Goal: Information Seeking & Learning: Learn about a topic

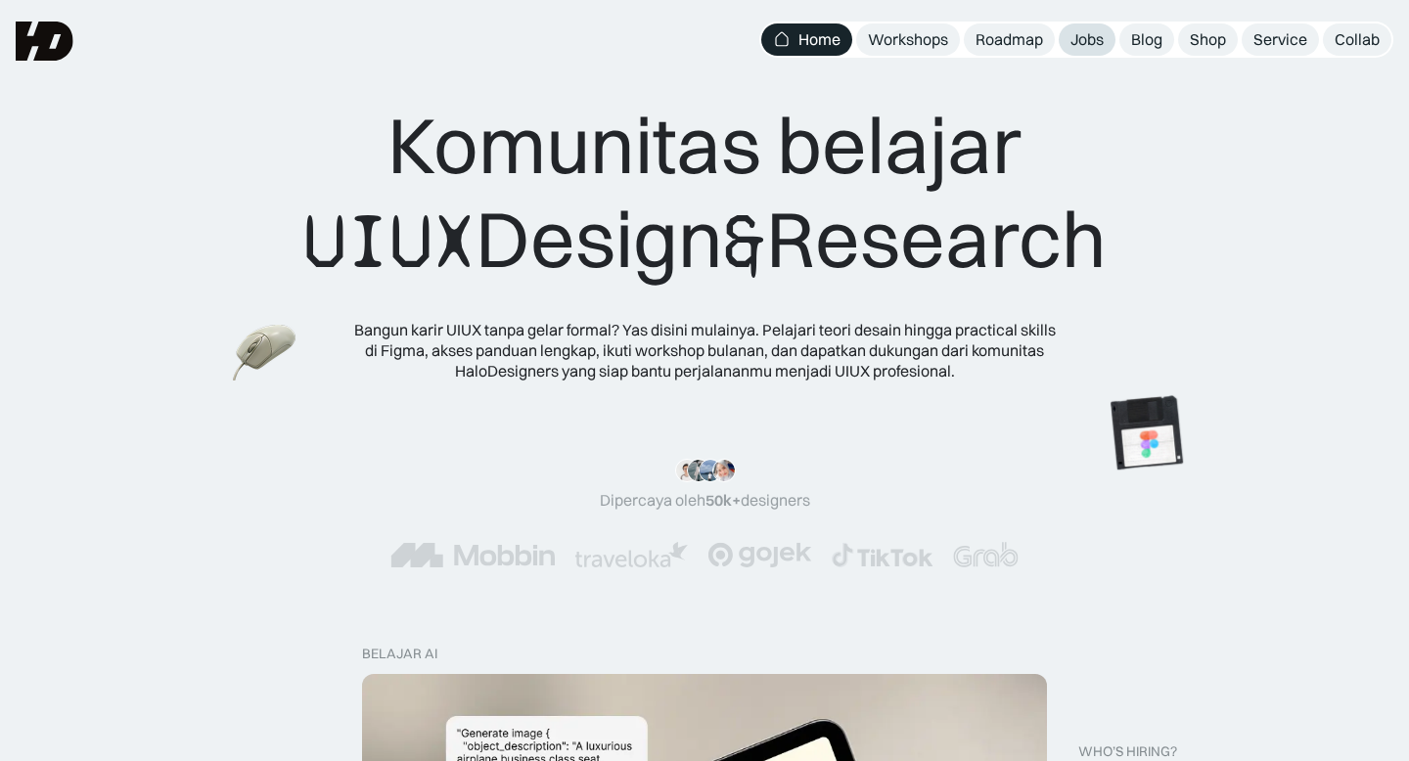
click at [1087, 37] on div "Jobs" at bounding box center [1086, 39] width 33 height 21
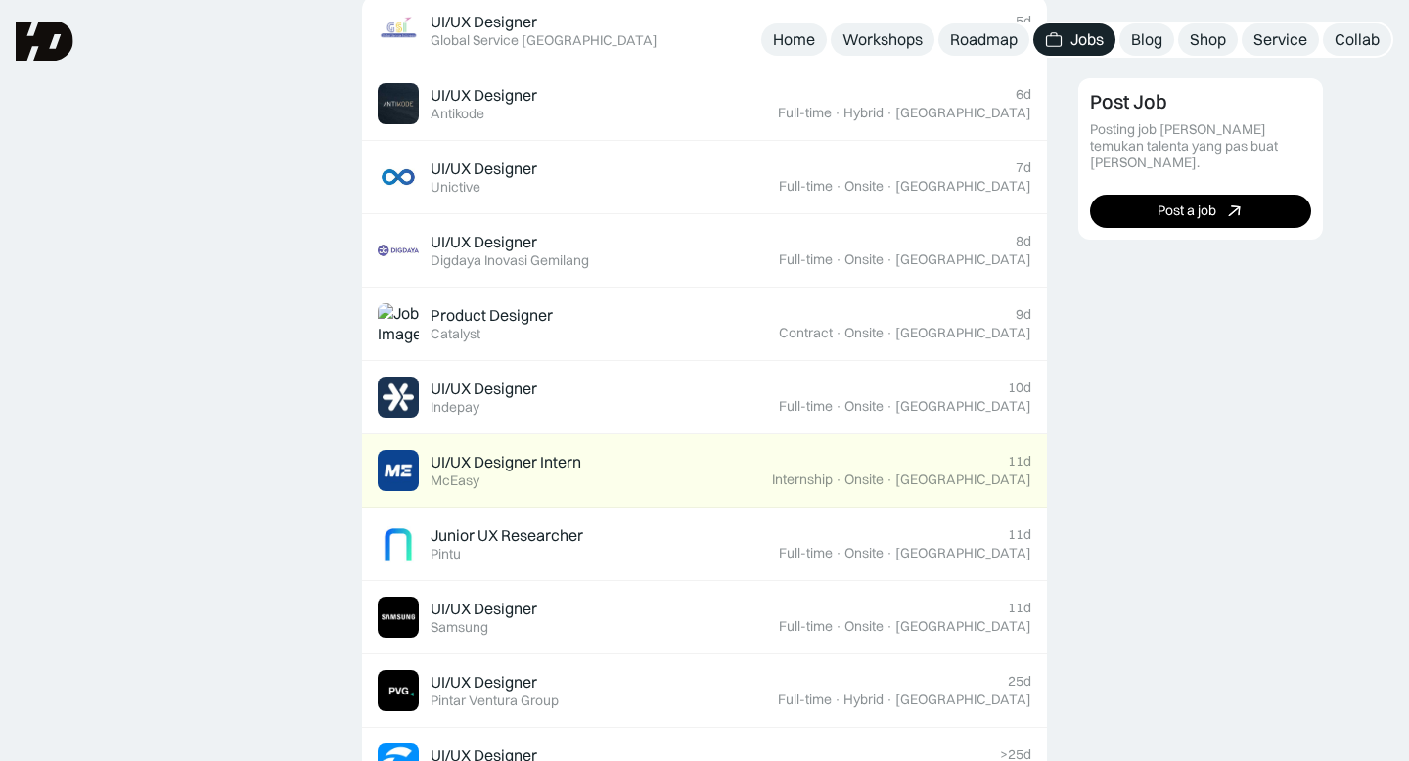
scroll to position [821, 0]
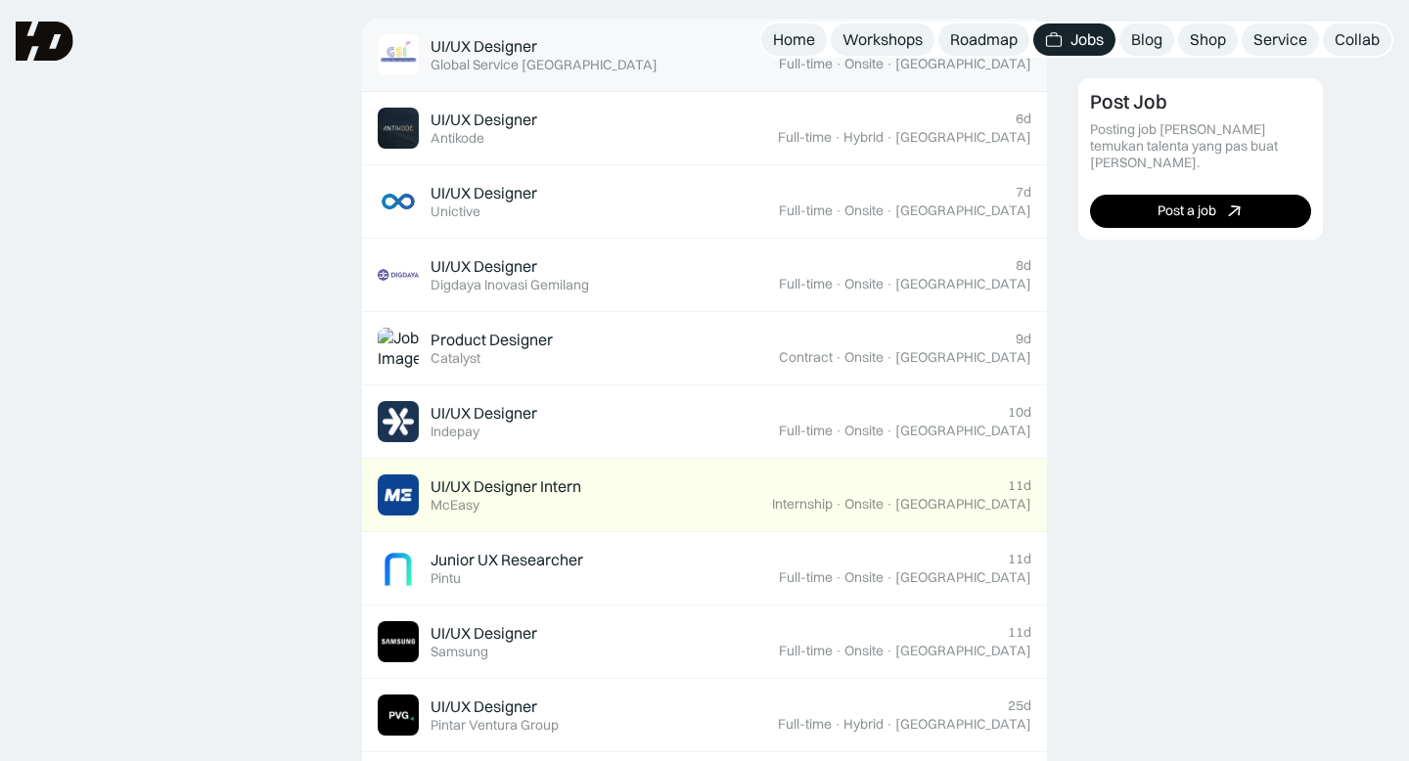
click at [734, 65] on div "UI/UX Designer Featured Global Service Indonesia" at bounding box center [578, 54] width 401 height 41
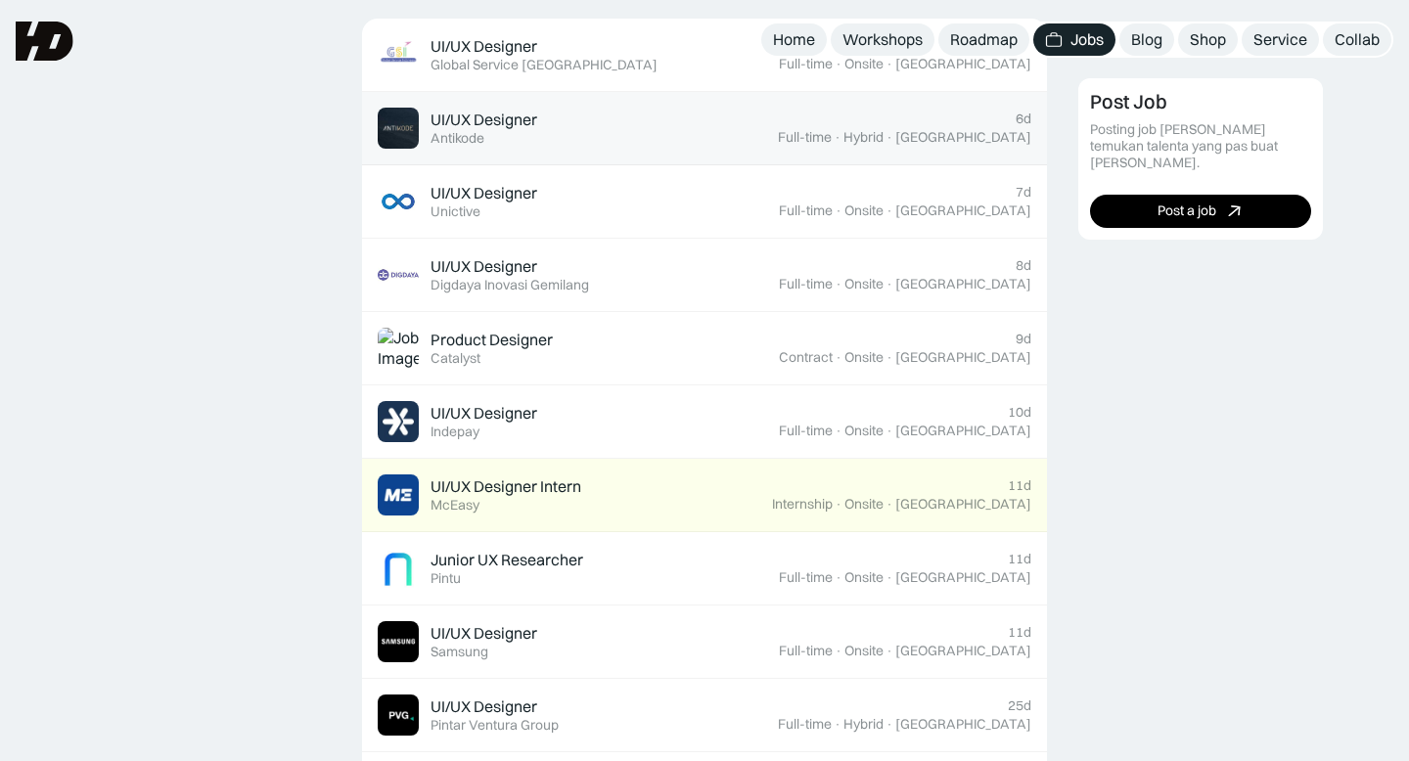
click at [511, 146] on div "UI/UX Designer Featured Antikode" at bounding box center [483, 128] width 107 height 37
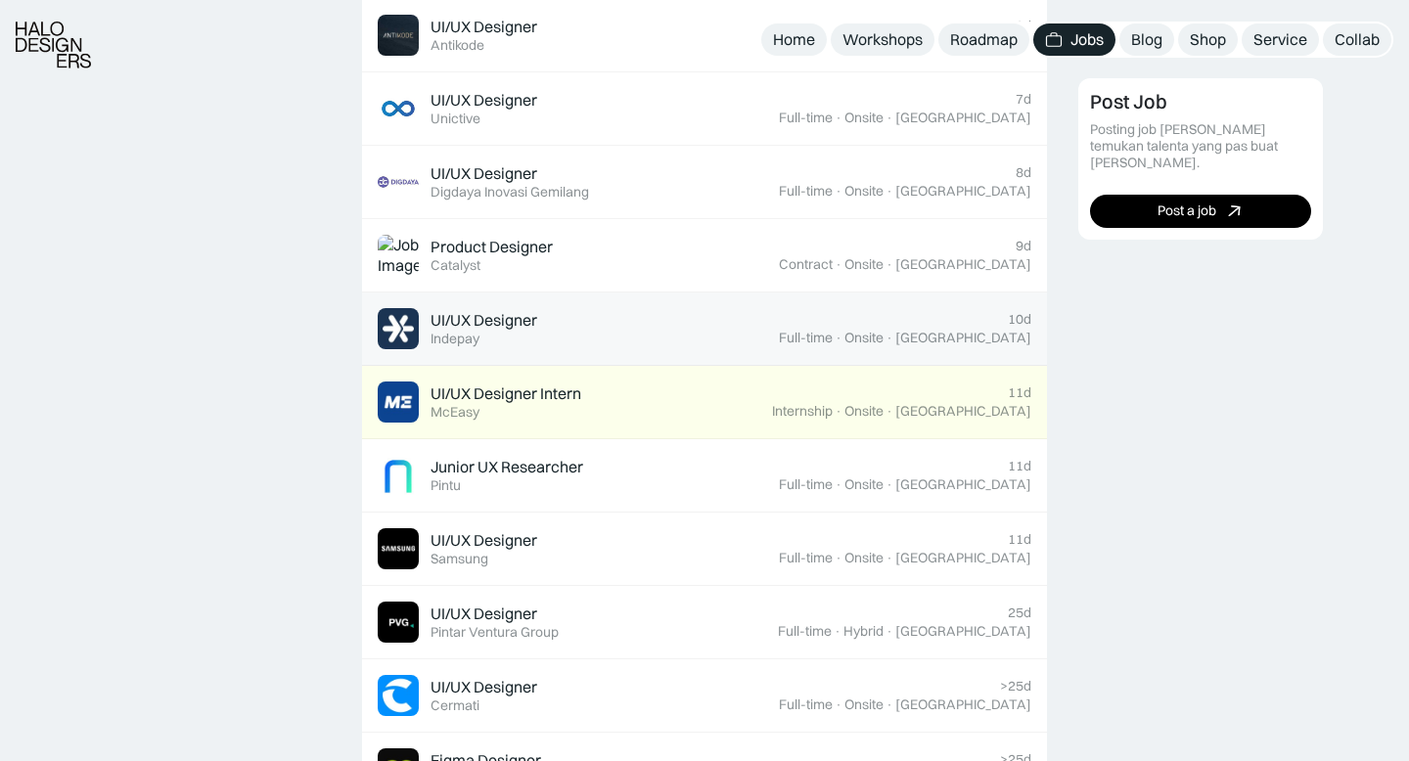
scroll to position [915, 0]
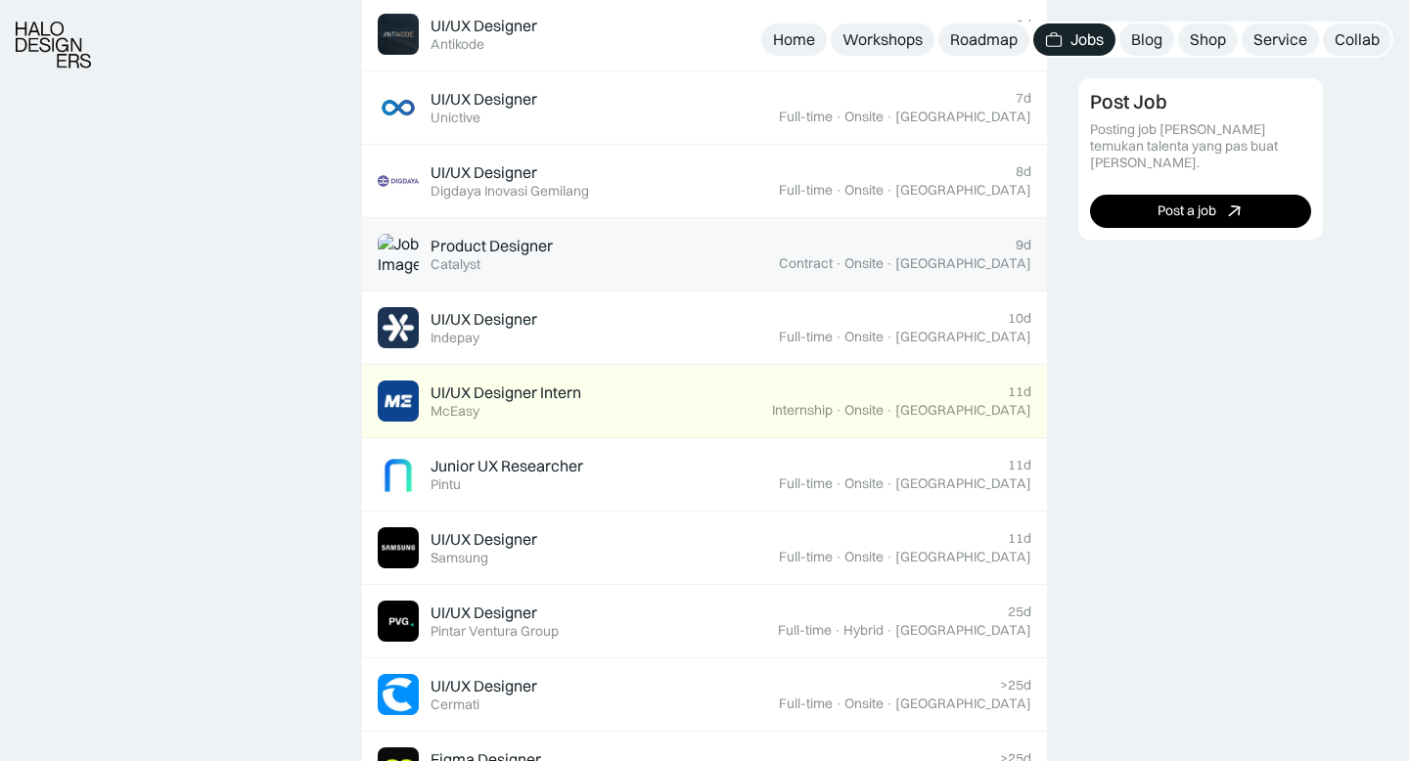
click at [469, 280] on link "Product Designer Featured Catalyst 9d Contract · Onsite · Jakarta" at bounding box center [704, 254] width 685 height 73
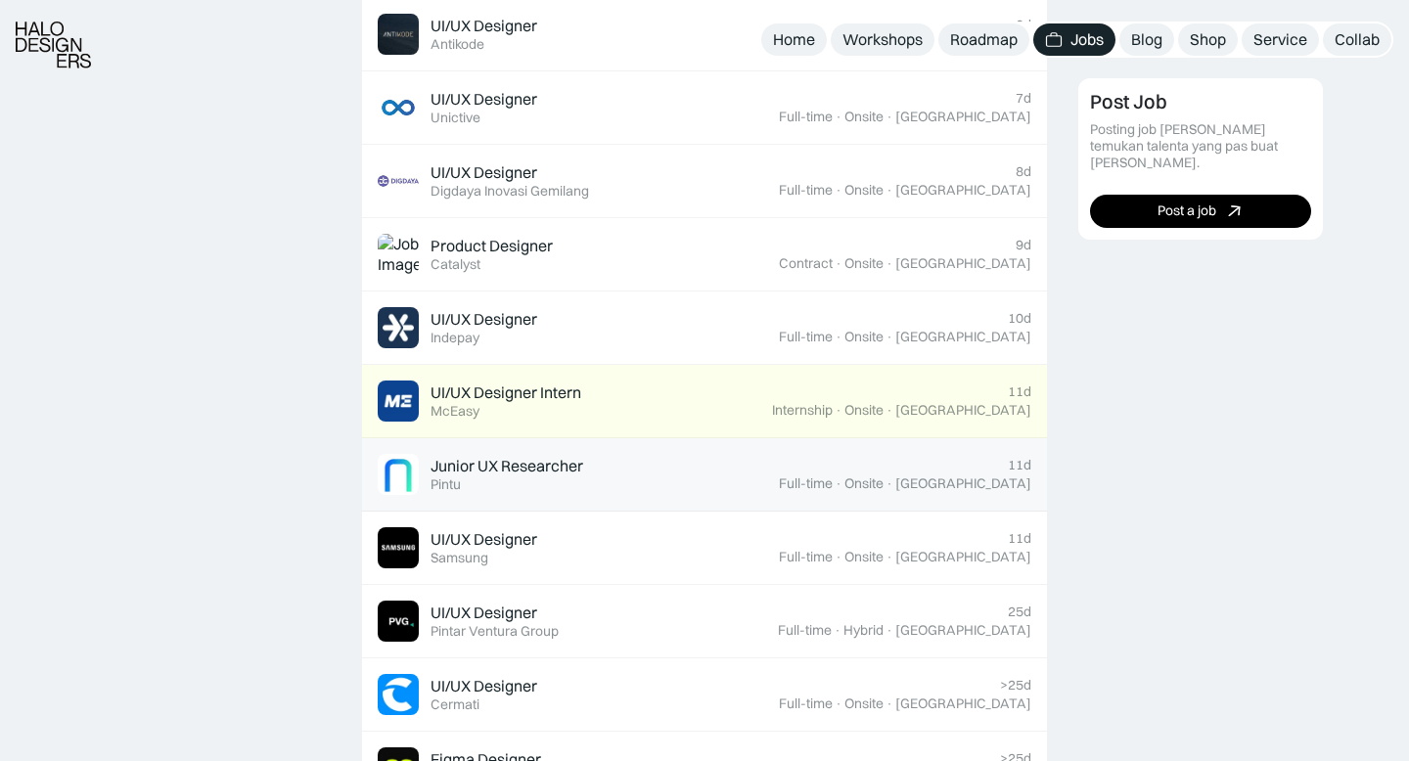
click at [531, 474] on div "Junior UX Researcher" at bounding box center [506, 466] width 153 height 21
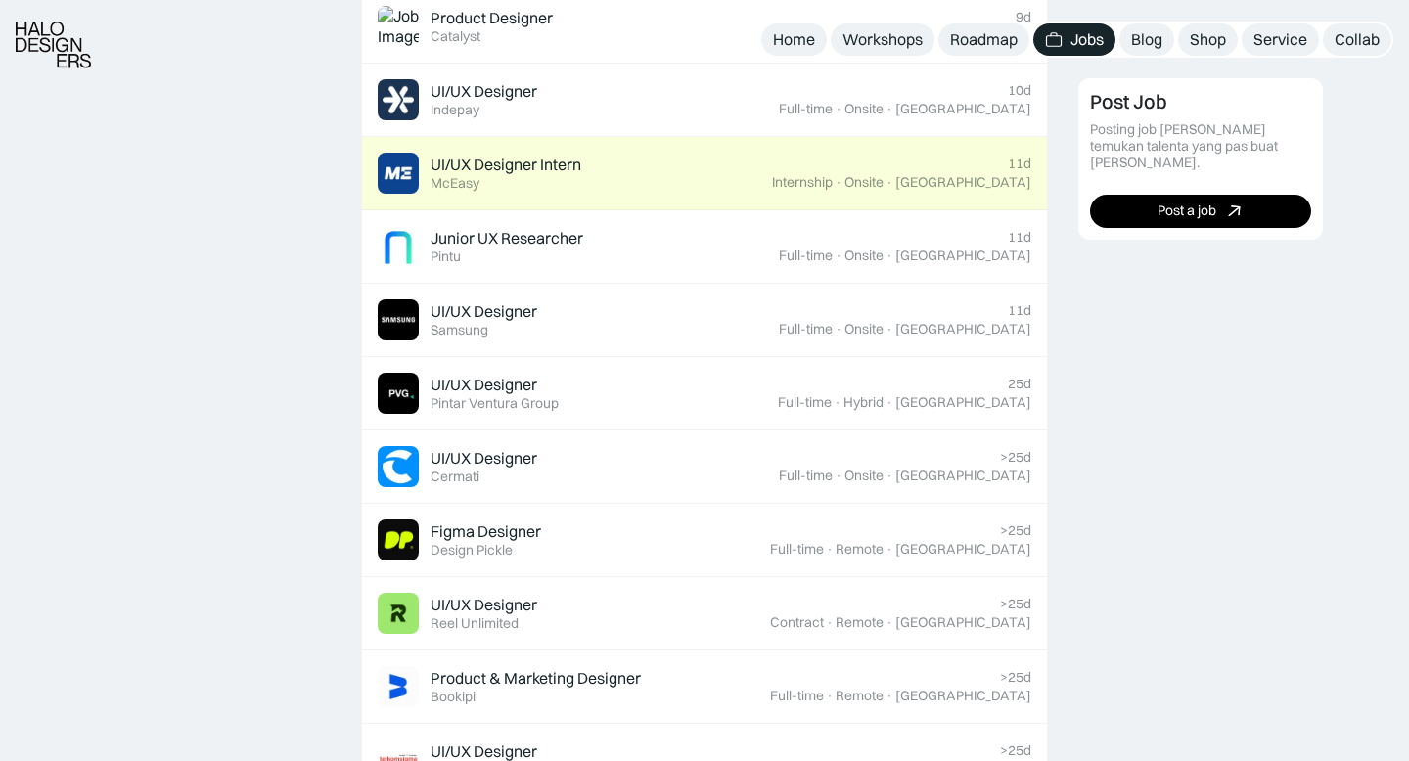
scroll to position [1172, 0]
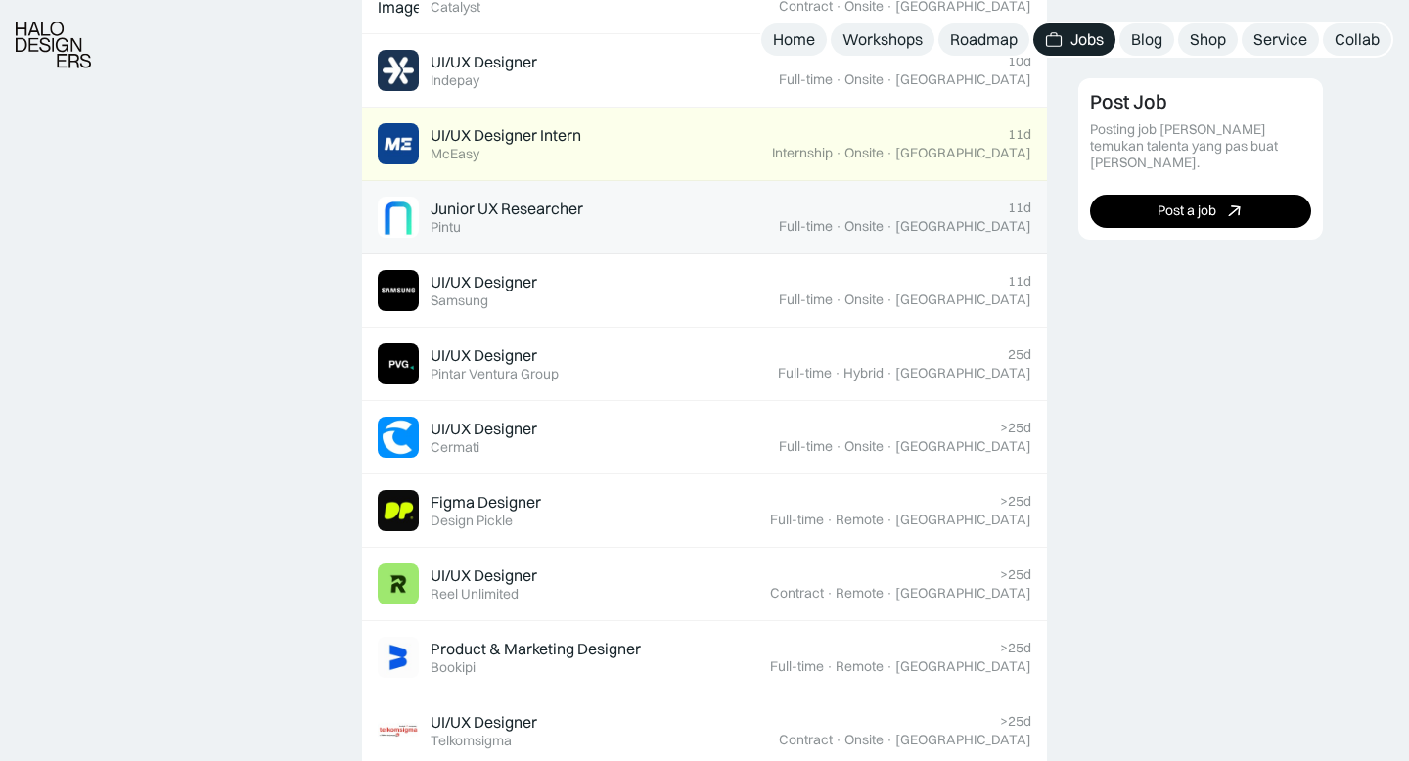
click at [446, 193] on link "Junior UX Researcher Featured Pintu 11d Full-time · Onsite · Jakarta" at bounding box center [704, 217] width 685 height 73
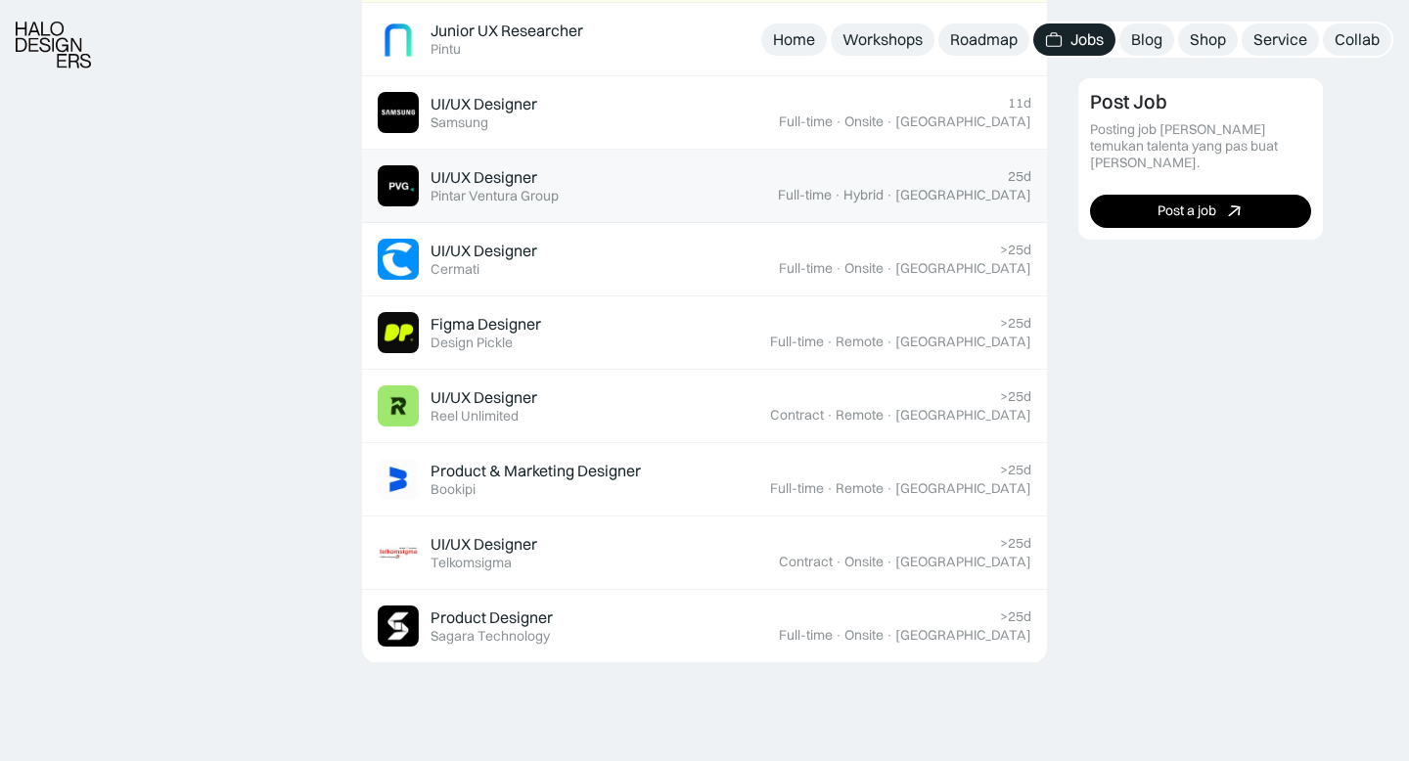
scroll to position [1402, 0]
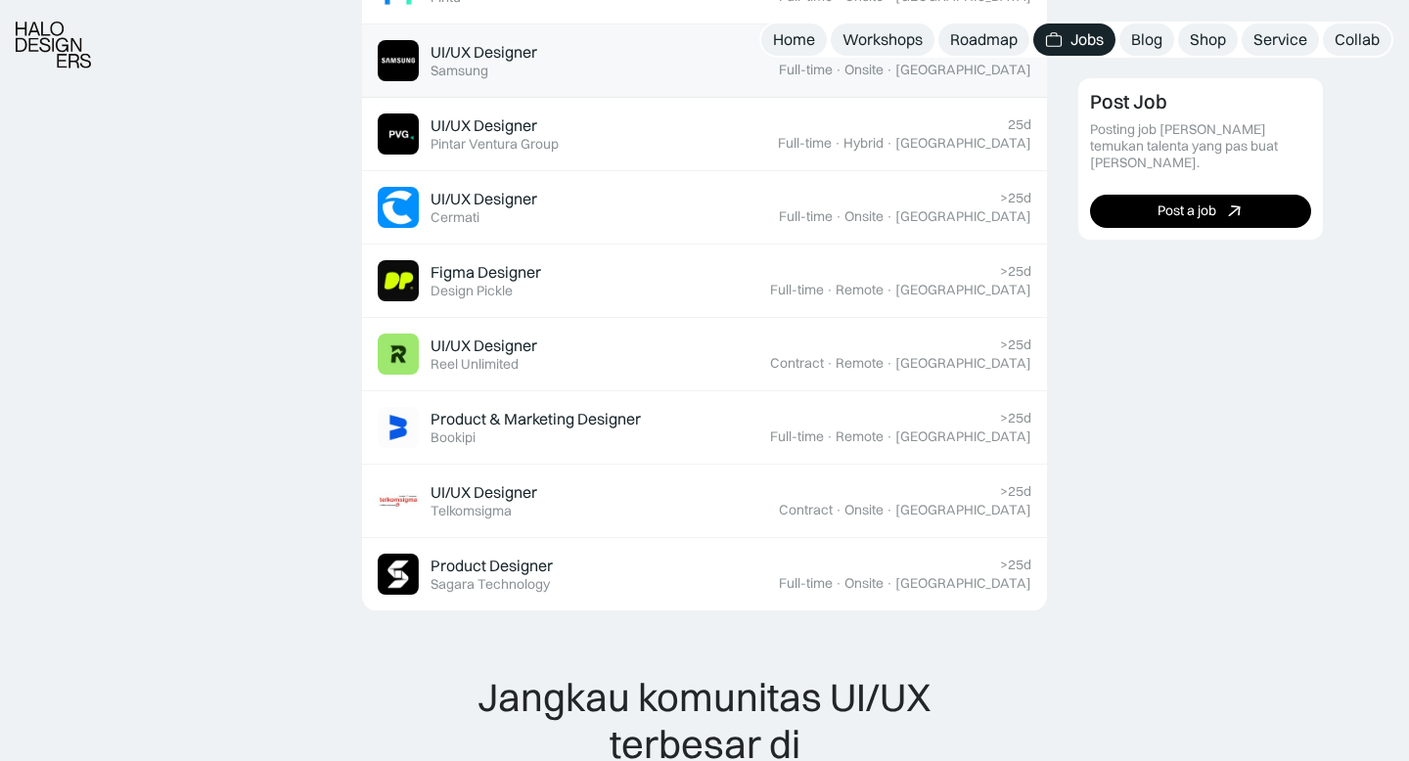
click at [464, 70] on div "Samsung" at bounding box center [459, 71] width 58 height 17
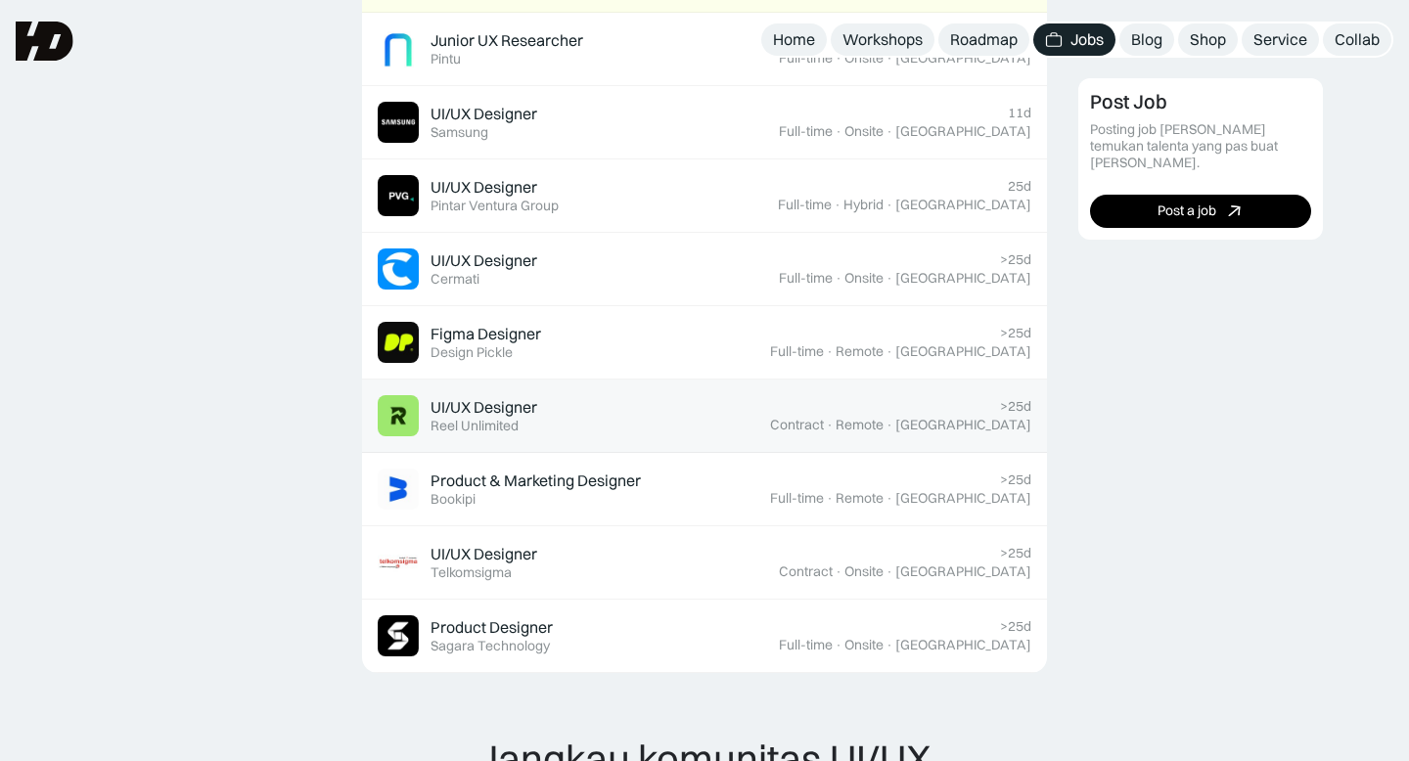
scroll to position [1326, 0]
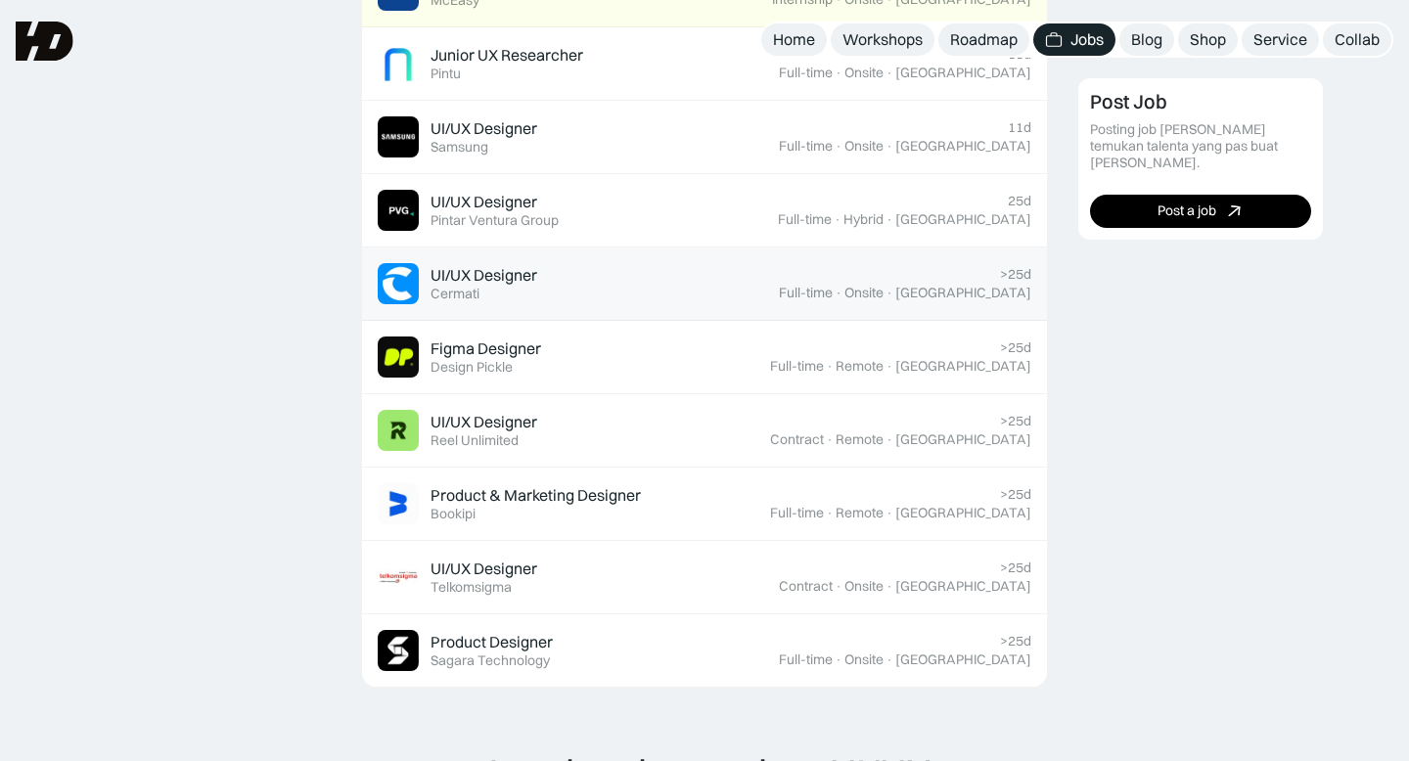
click at [468, 295] on div "Cermati" at bounding box center [454, 294] width 49 height 17
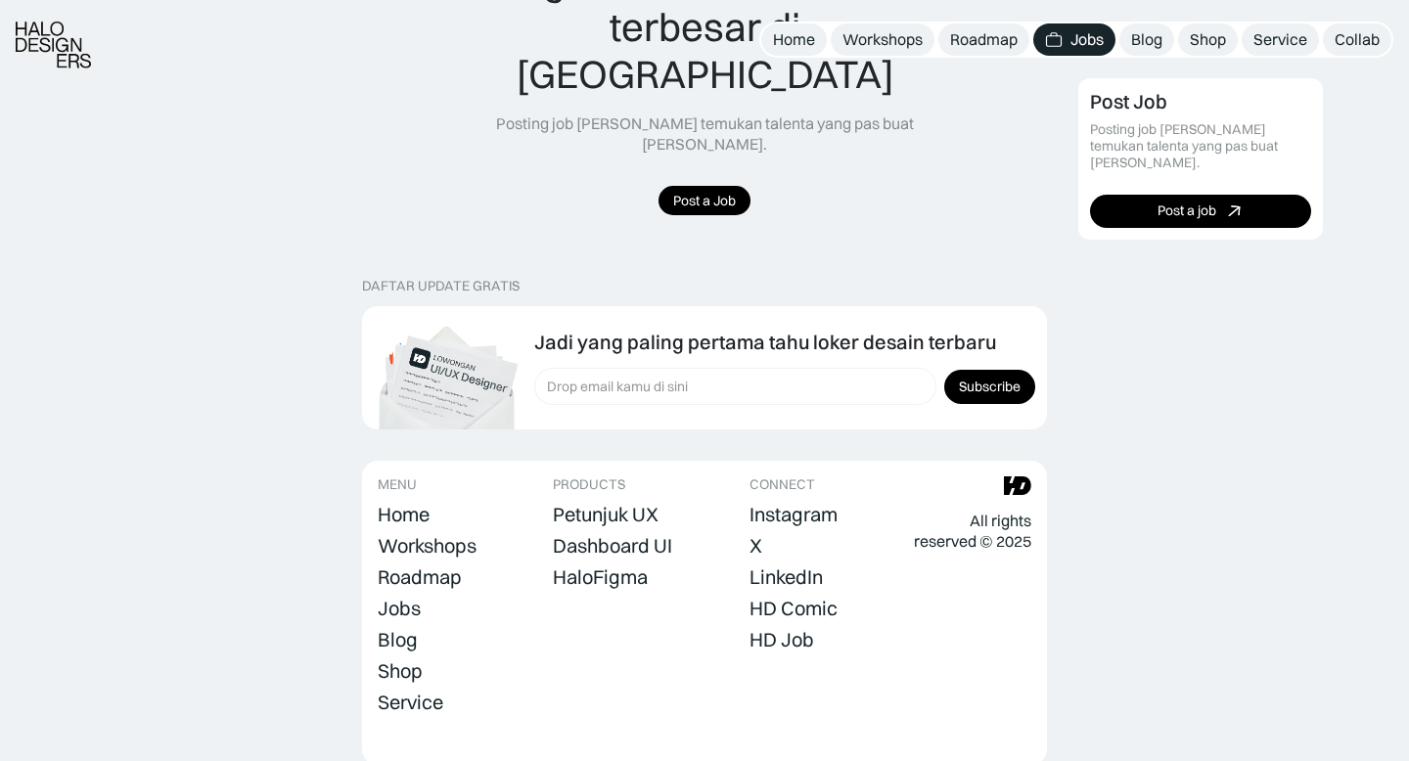
scroll to position [2134, 0]
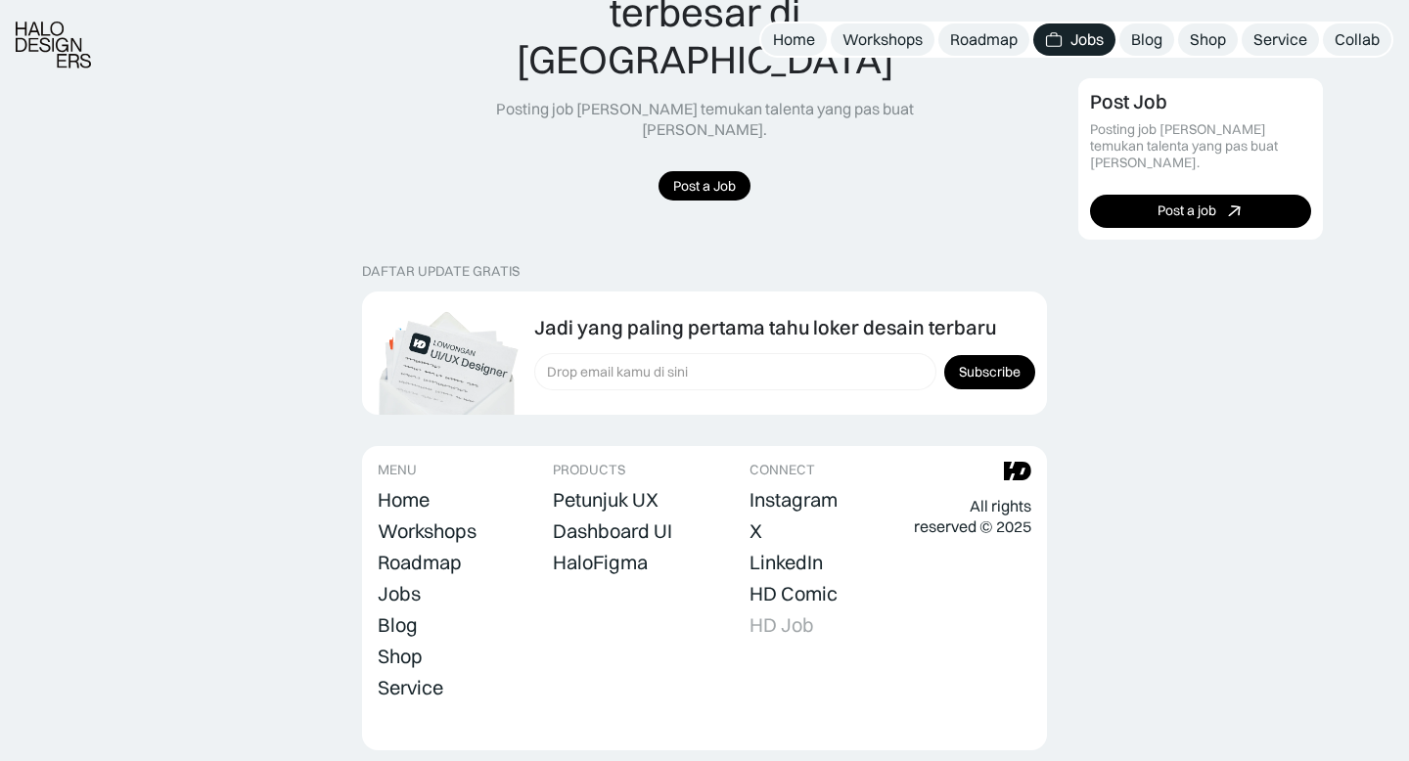
click at [791, 613] on div "HD Job" at bounding box center [781, 624] width 65 height 23
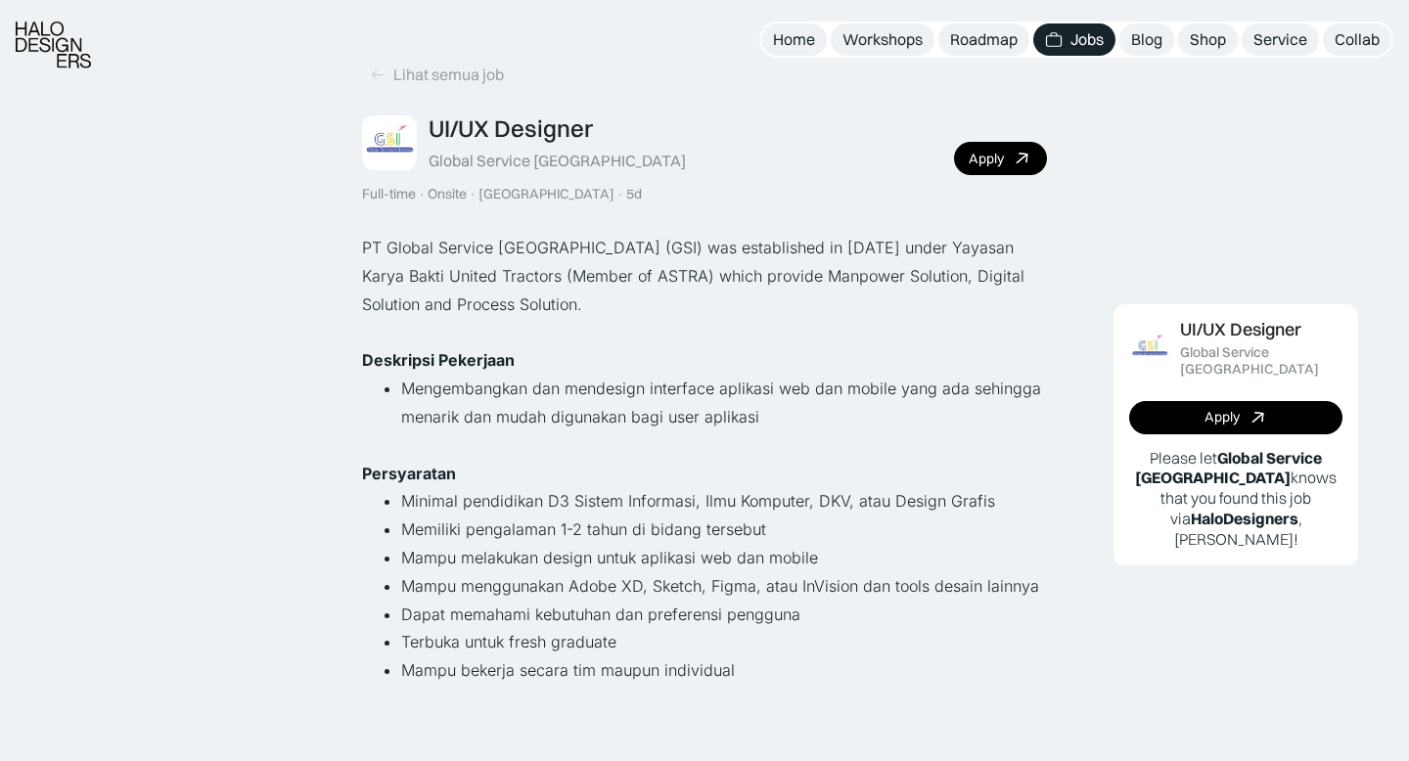
scroll to position [41, 0]
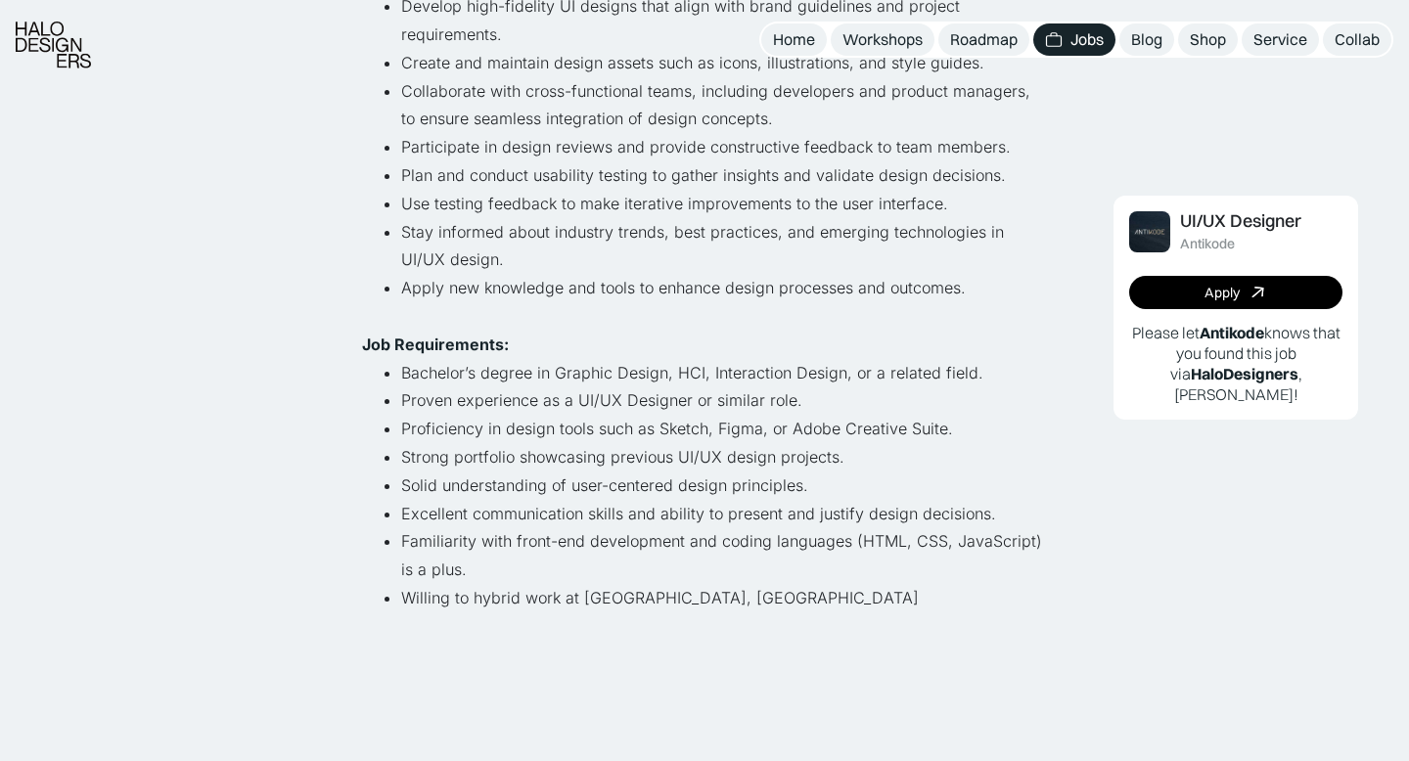
scroll to position [585, 0]
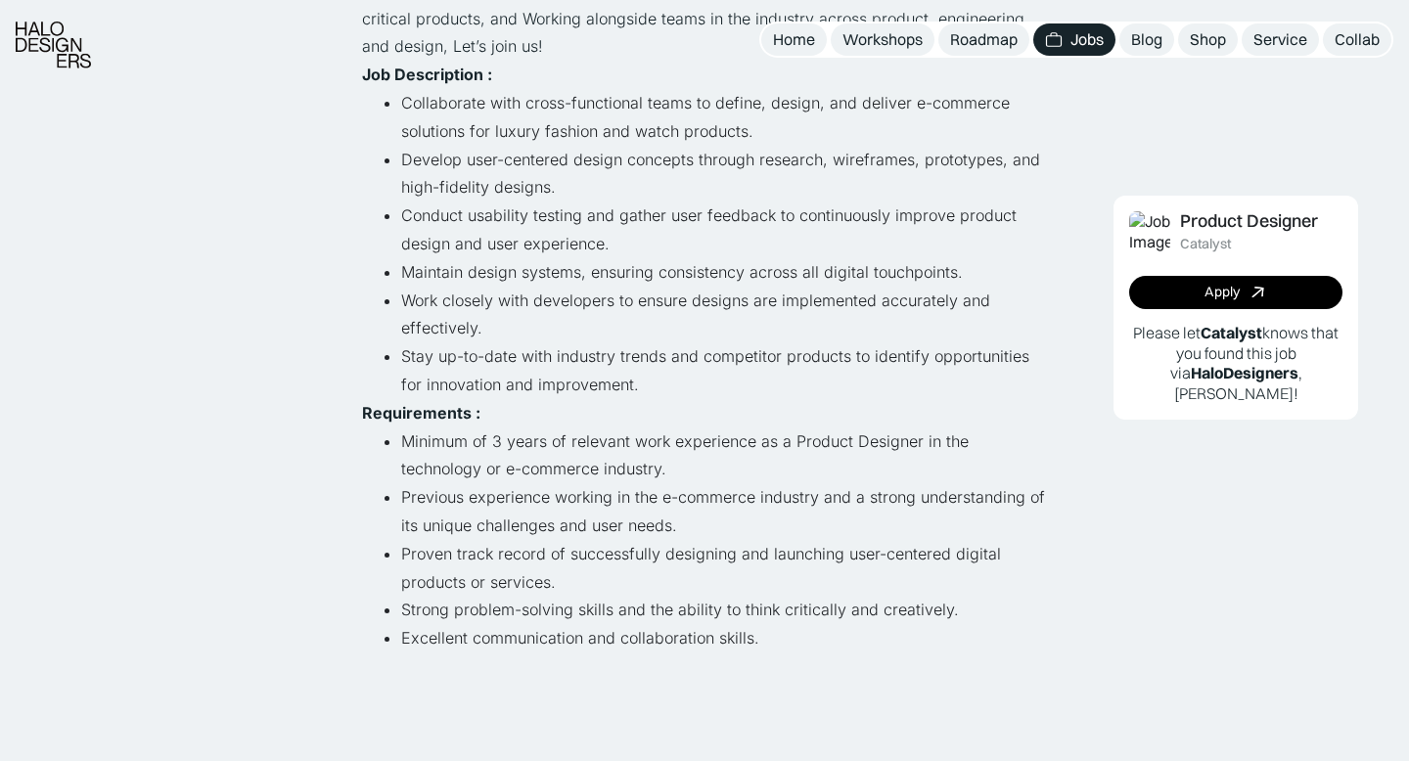
scroll to position [380, 0]
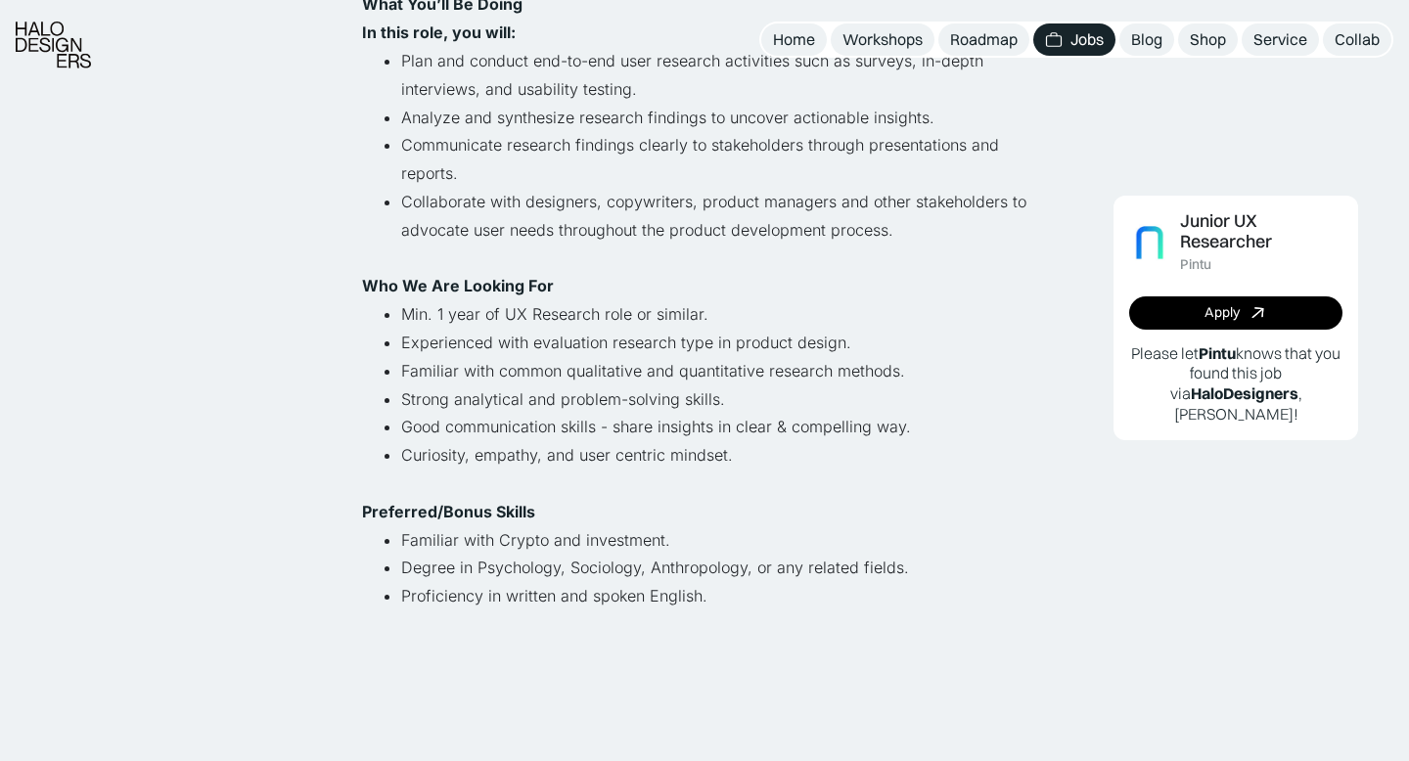
scroll to position [539, 0]
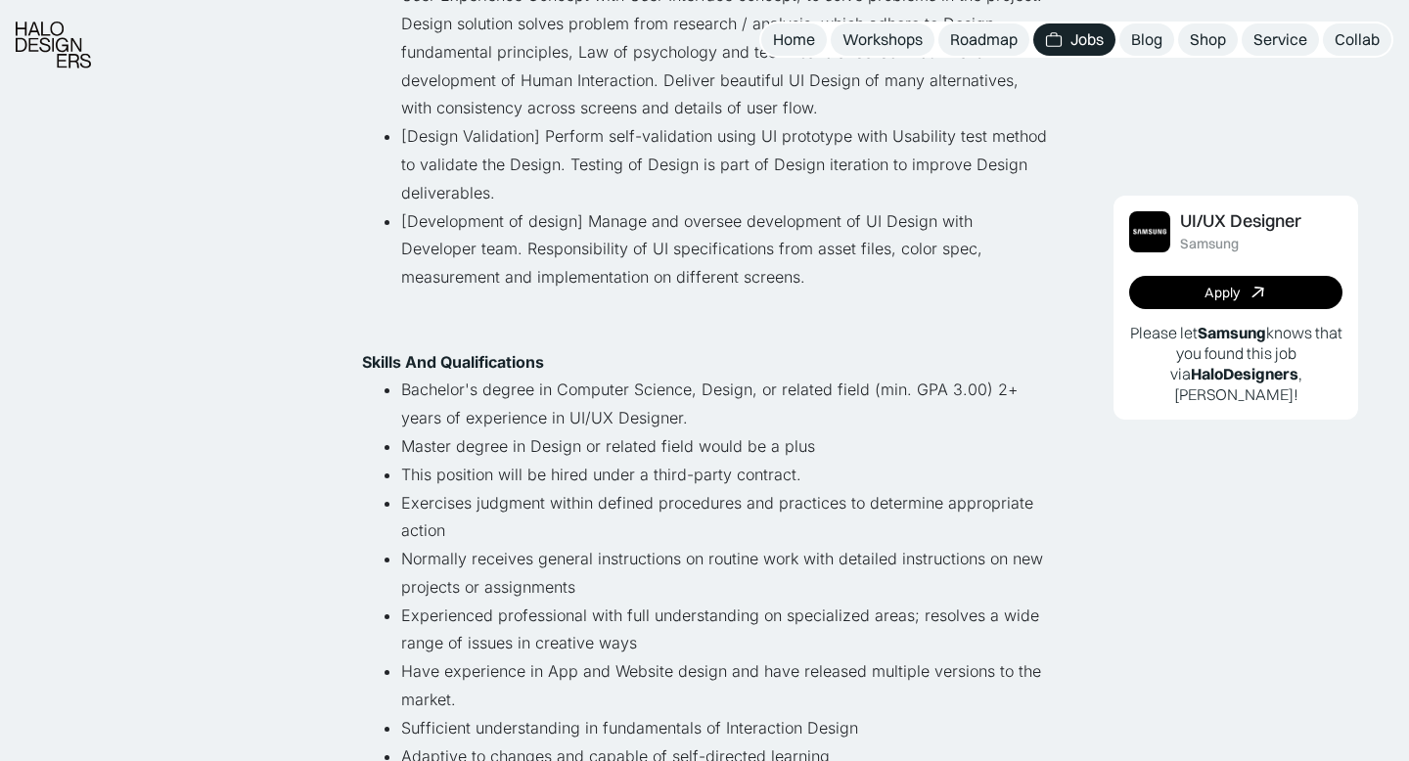
scroll to position [605, 0]
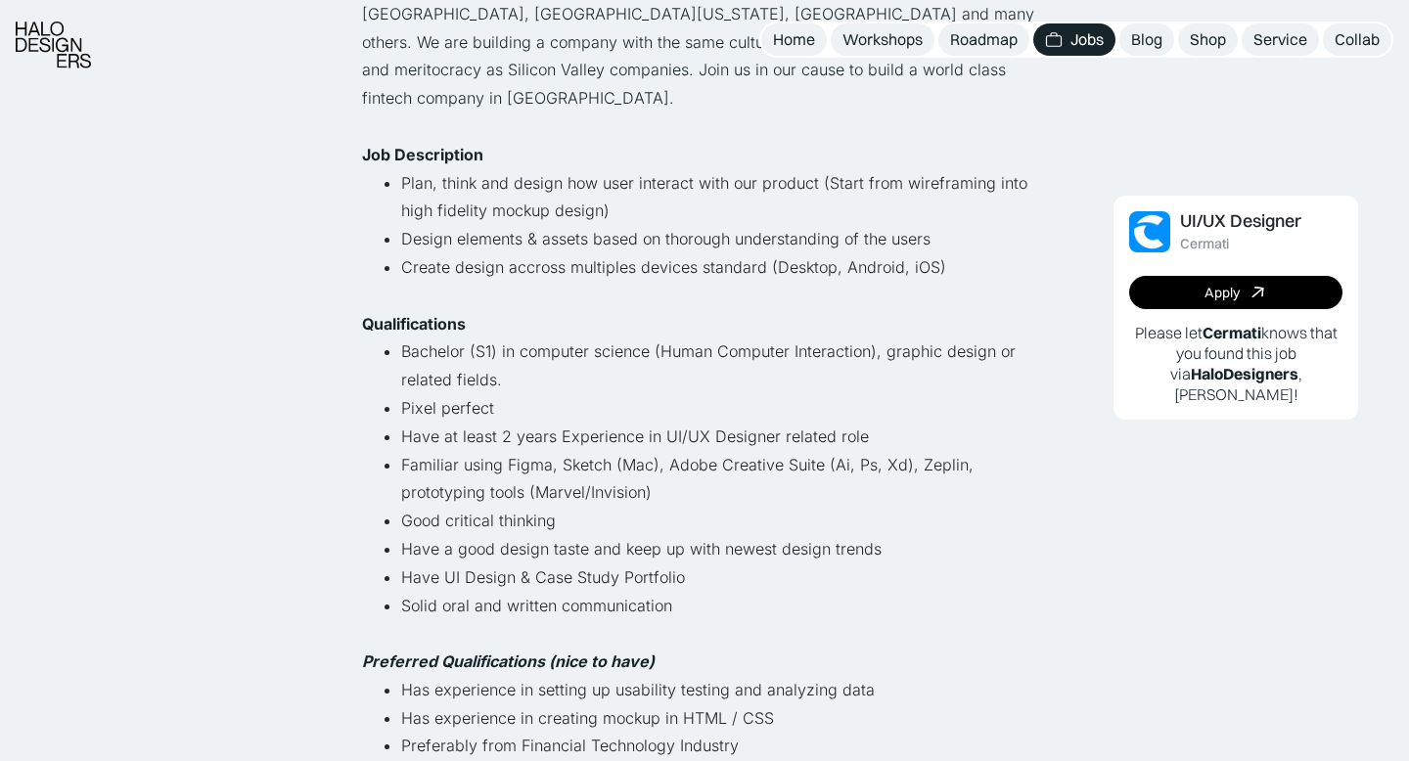
scroll to position [472, 0]
